Goal: Obtain resource: Download file/media

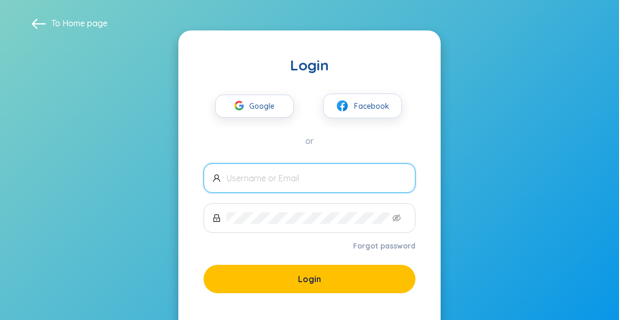
click at [283, 106] on button "Google" at bounding box center [254, 105] width 79 height 23
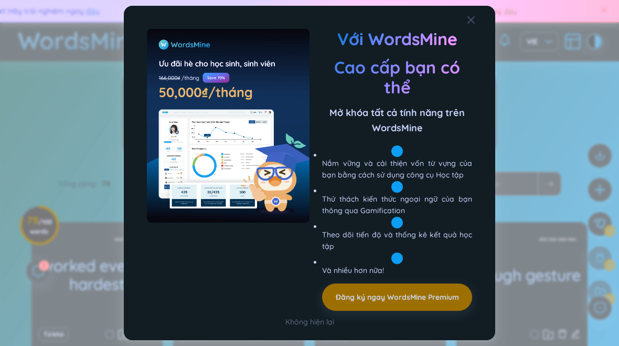
click at [469, 22] on icon "Close" at bounding box center [471, 20] width 8 height 8
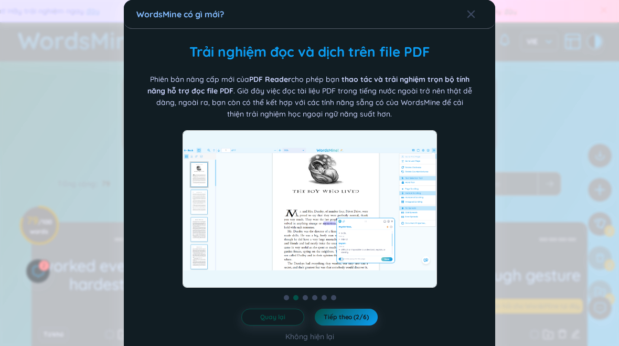
scroll to position [3, 0]
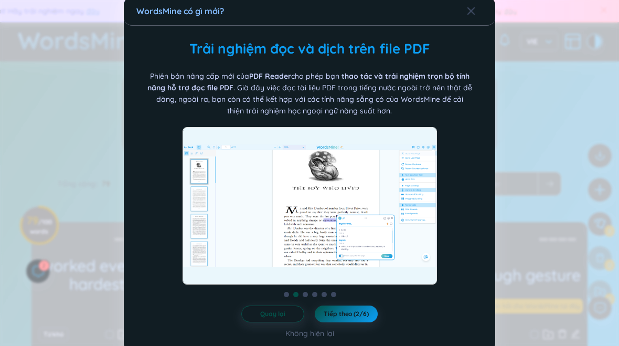
click at [344, 312] on span "Tiếp theo (2/6)" at bounding box center [346, 314] width 45 height 8
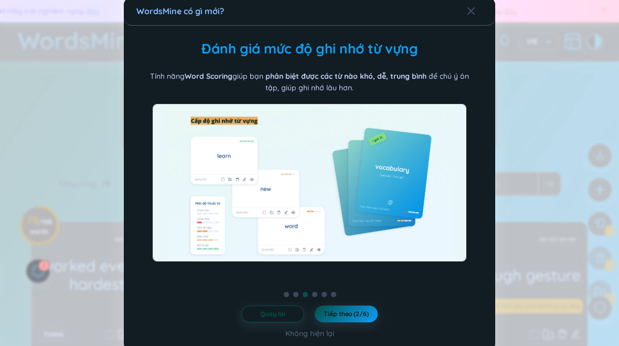
click at [344, 312] on span "Tiếp theo (2/6)" at bounding box center [346, 314] width 45 height 8
click at [347, 312] on span "Tiếp theo (2/6)" at bounding box center [346, 314] width 45 height 8
click at [347, 312] on span "Tiếp theo (3/6)" at bounding box center [346, 314] width 44 height 8
click at [348, 311] on span "Tiếp theo (3/6)" at bounding box center [346, 314] width 44 height 8
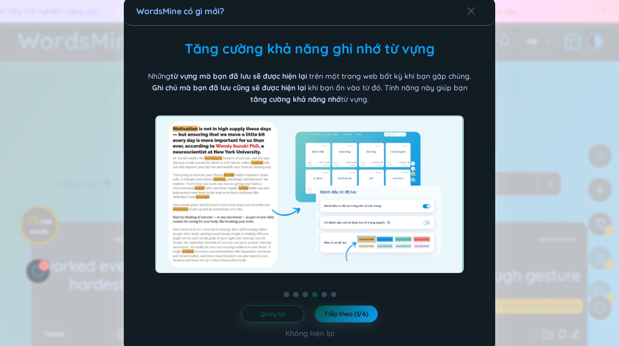
click at [348, 311] on span "Tiếp theo (3/6)" at bounding box center [346, 314] width 44 height 8
click at [319, 329] on div "Không hiện lại" at bounding box center [309, 333] width 49 height 12
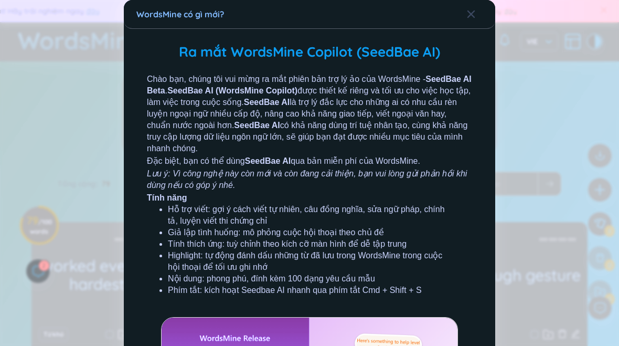
scroll to position [0, 0]
click at [469, 12] on icon "Close" at bounding box center [471, 13] width 7 height 7
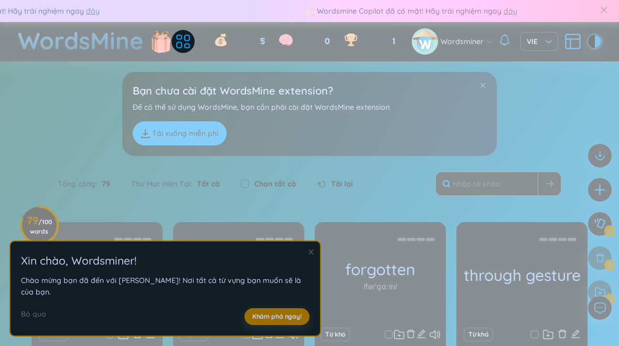
click at [308, 256] on icon "close" at bounding box center [310, 251] width 7 height 7
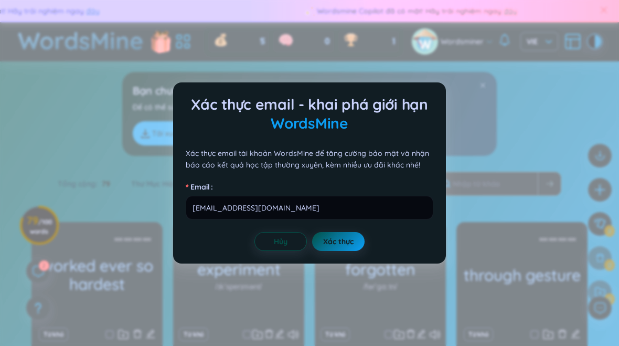
click at [268, 249] on button "Hủy" at bounding box center [280, 241] width 52 height 19
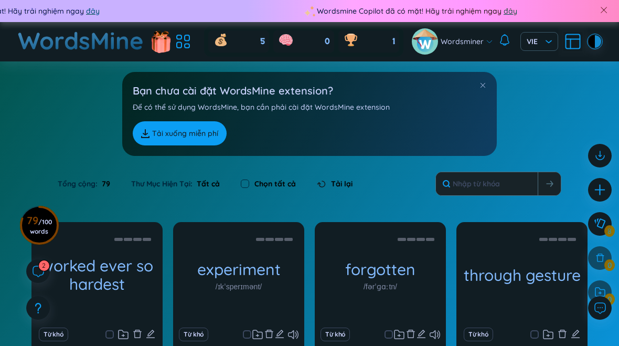
click at [206, 132] on link "Tải xuống miễn phí" at bounding box center [180, 133] width 94 height 24
click at [196, 133] on link "Tải xuống miễn phí" at bounding box center [180, 133] width 94 height 24
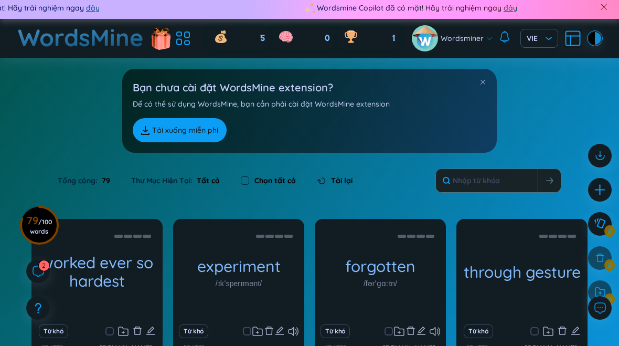
scroll to position [3, 0]
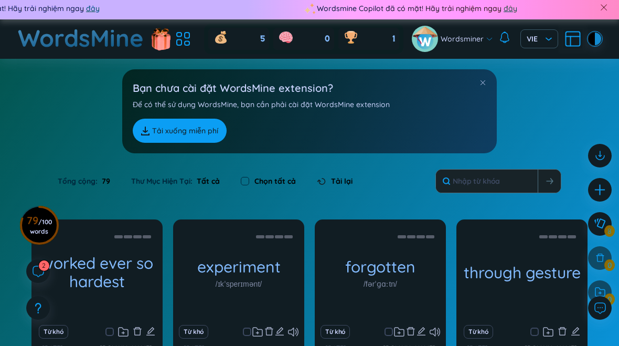
click at [180, 31] on icon at bounding box center [183, 38] width 19 height 19
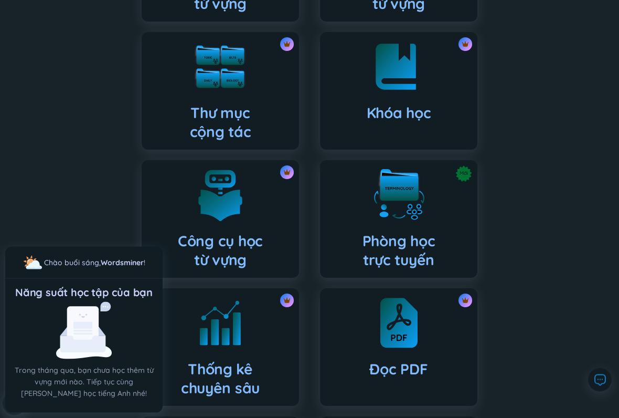
scroll to position [227, 0]
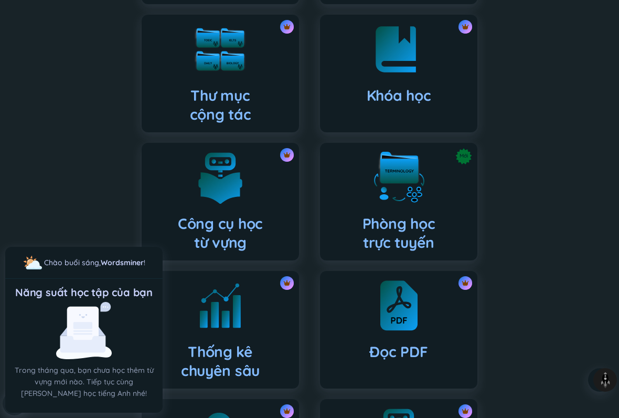
click at [405, 332] on img at bounding box center [398, 305] width 37 height 52
